Goal: Task Accomplishment & Management: Complete application form

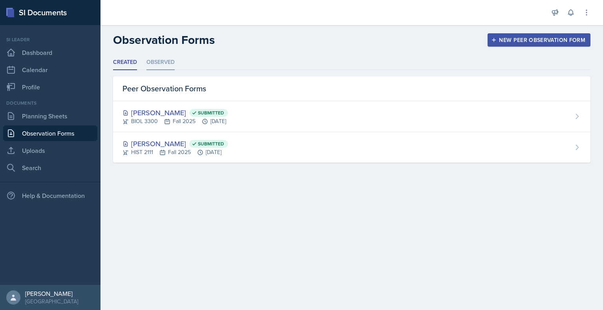
click at [164, 64] on li "Observed" at bounding box center [160, 62] width 28 height 15
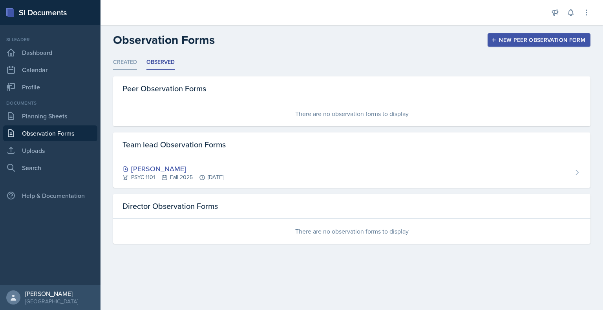
click at [125, 60] on li "Created" at bounding box center [125, 62] width 24 height 15
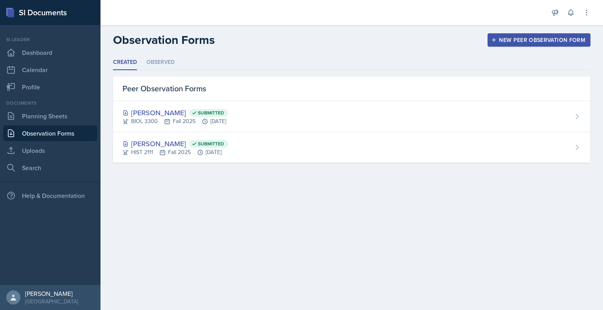
click at [513, 41] on div "New Peer Observation Form" at bounding box center [539, 40] width 93 height 6
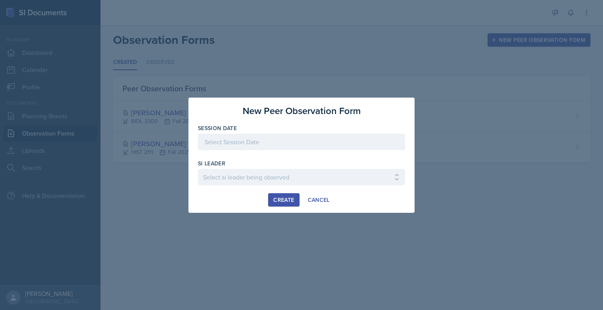
click at [302, 148] on div at bounding box center [301, 142] width 207 height 16
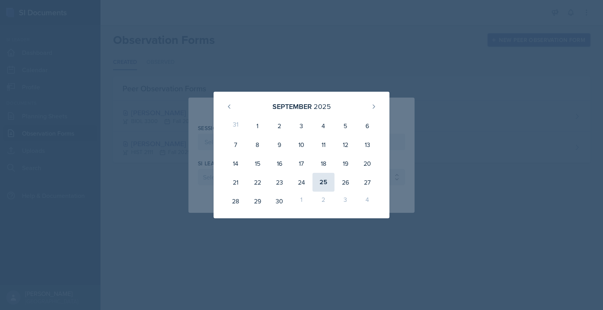
click at [321, 179] on div "25" at bounding box center [323, 182] width 22 height 19
type input "[DATE]"
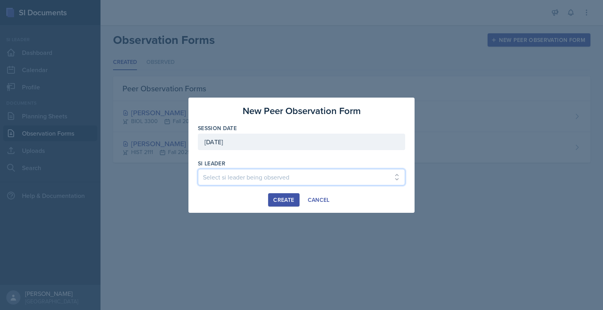
click at [261, 179] on select "Select si leader being observed [PERSON_NAME] / PSYC 2500 / The Phantoms of The…" at bounding box center [301, 177] width 207 height 16
select select "3d3ccde2-38ba-4760-839c-12fd4a7685ac"
click at [198, 169] on select "Select si leader being observed [PERSON_NAME] / PSYC 2500 / The Phantoms of The…" at bounding box center [301, 177] width 207 height 16
click at [330, 177] on select "Select si leader being observed [PERSON_NAME] / PSYC 2500 / The Phantoms of The…" at bounding box center [301, 177] width 207 height 16
click at [282, 202] on div "Create" at bounding box center [283, 200] width 21 height 6
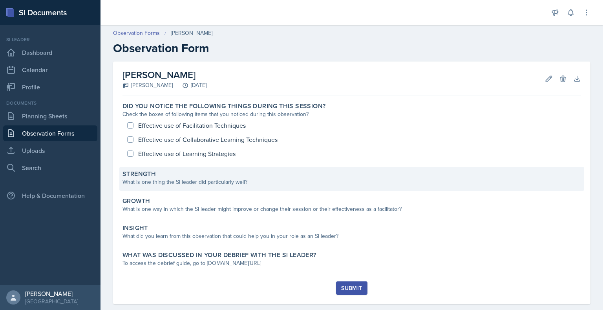
scroll to position [13, 0]
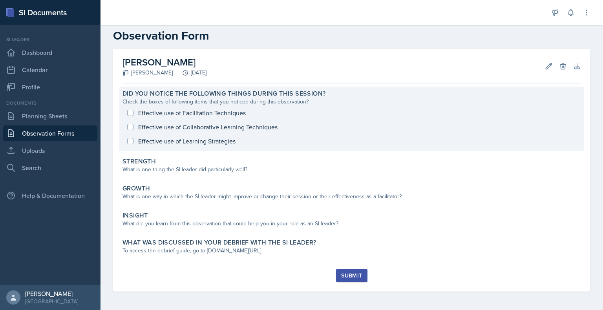
click at [206, 112] on div "Effective use of Facilitation Techniques Effective use of Collaborative Learnin…" at bounding box center [351, 127] width 458 height 42
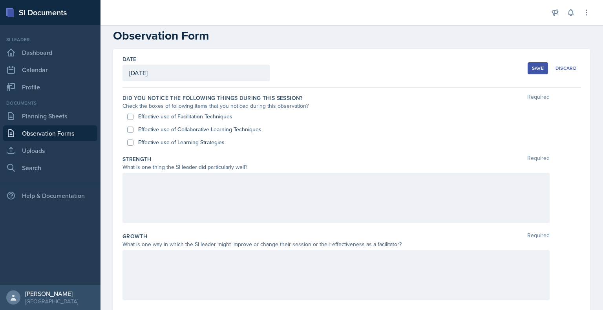
click at [209, 115] on label "Effective use of Facilitation Techniques" at bounding box center [185, 117] width 94 height 8
click at [133, 115] on input "Effective use of Facilitation Techniques" at bounding box center [130, 117] width 6 height 6
checkbox input "true"
click at [210, 126] on label "Effective use of Collaborative Learning Techniques" at bounding box center [199, 130] width 123 height 8
click at [133, 127] on input "Effective use of Collaborative Learning Techniques" at bounding box center [130, 130] width 6 height 6
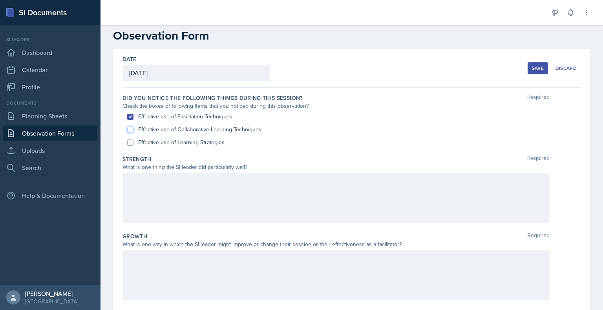
checkbox input "true"
click at [207, 144] on label "Effective use of Learning Strategies" at bounding box center [181, 143] width 86 height 8
click at [133, 144] on input "Effective use of Learning Strategies" at bounding box center [130, 143] width 6 height 6
checkbox input "true"
